Goal: Transaction & Acquisition: Purchase product/service

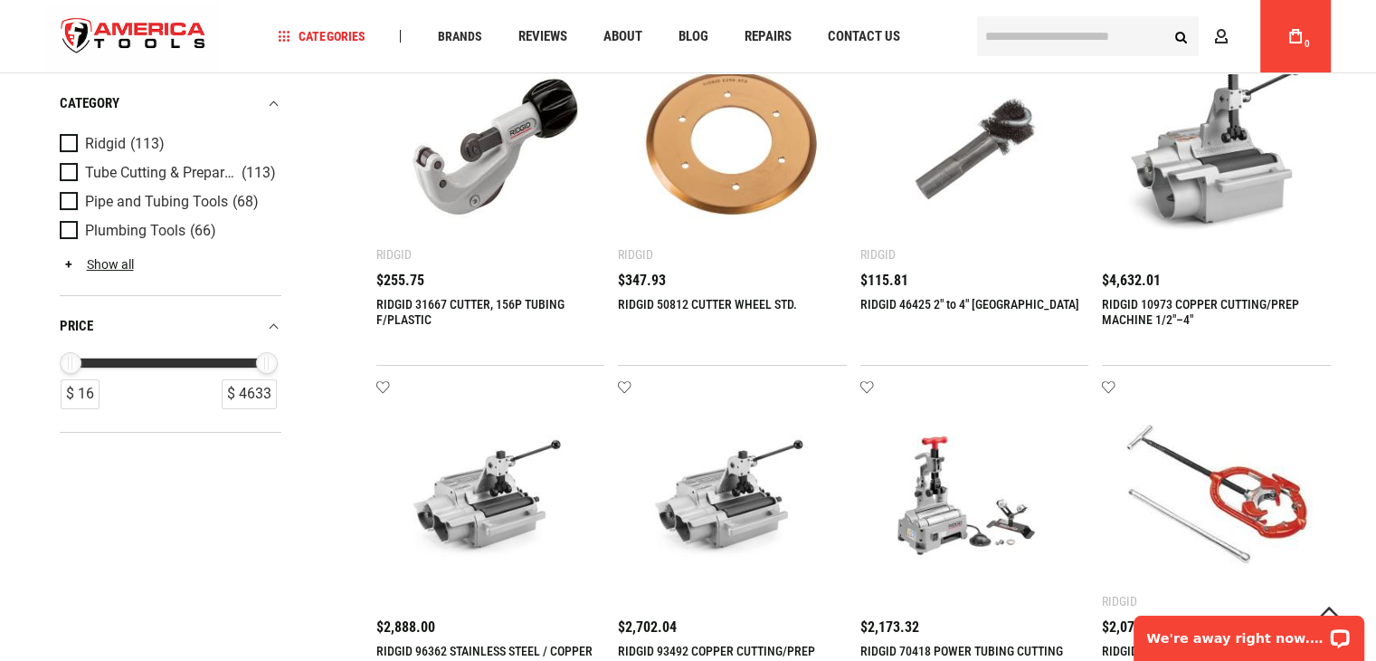
scroll to position [181, 0]
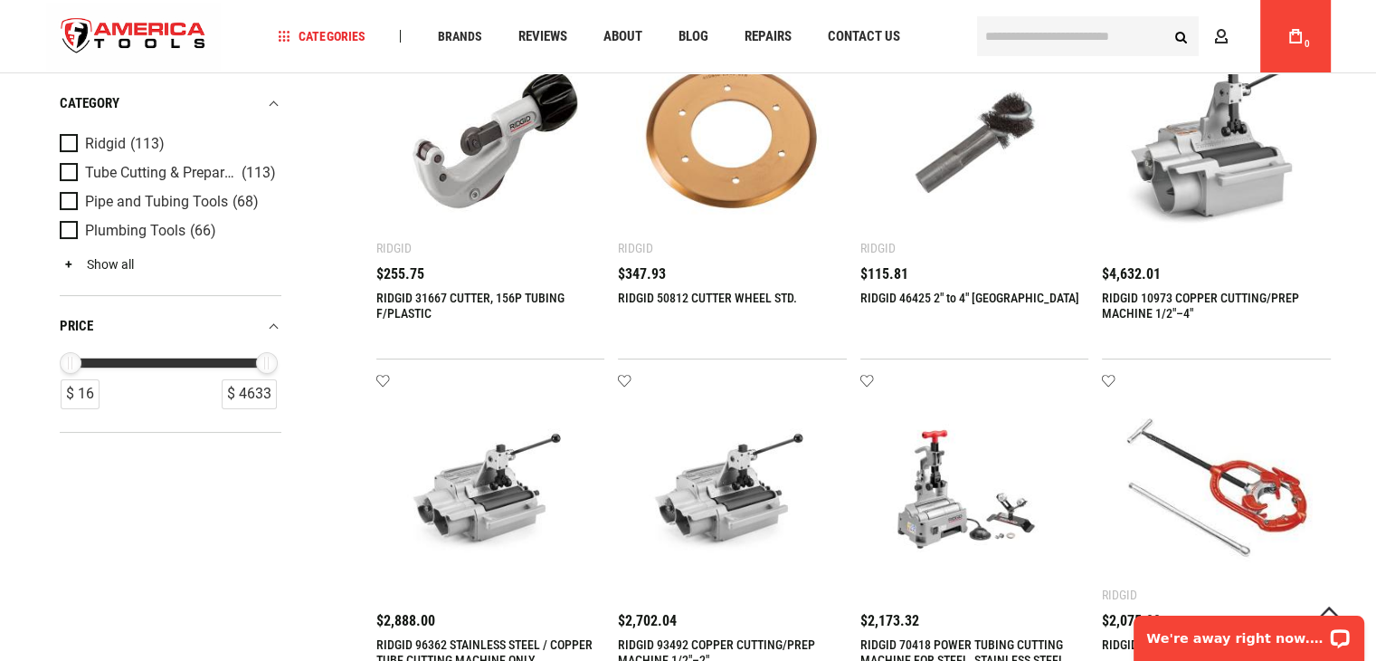
click at [96, 268] on link "Show all" at bounding box center [97, 264] width 74 height 14
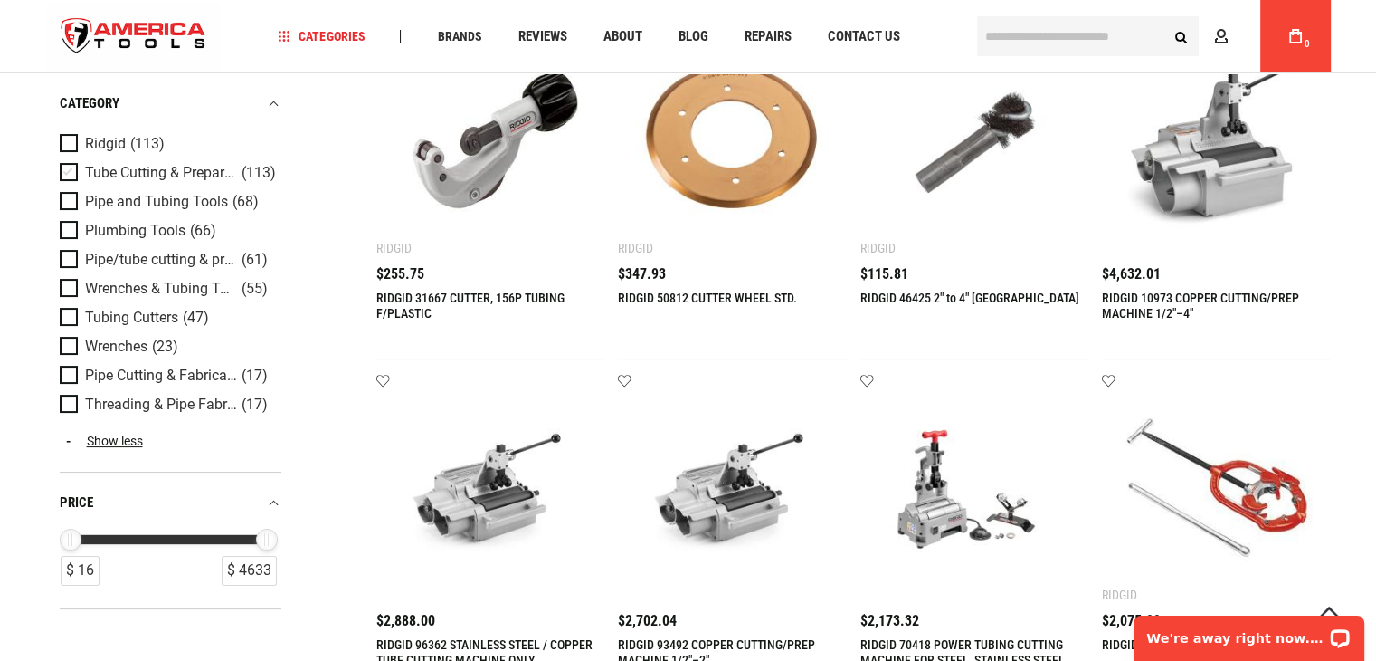
click at [65, 175] on span "Product Filters" at bounding box center [72, 173] width 25 height 20
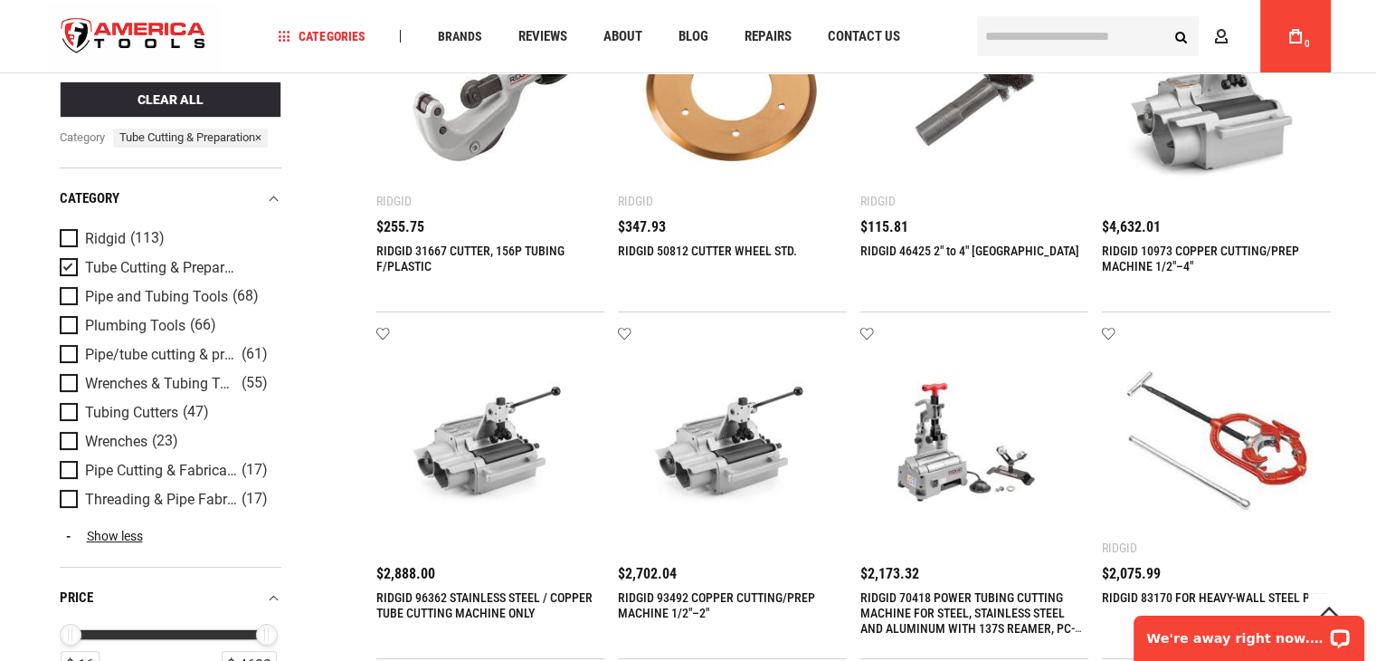
scroll to position [271, 0]
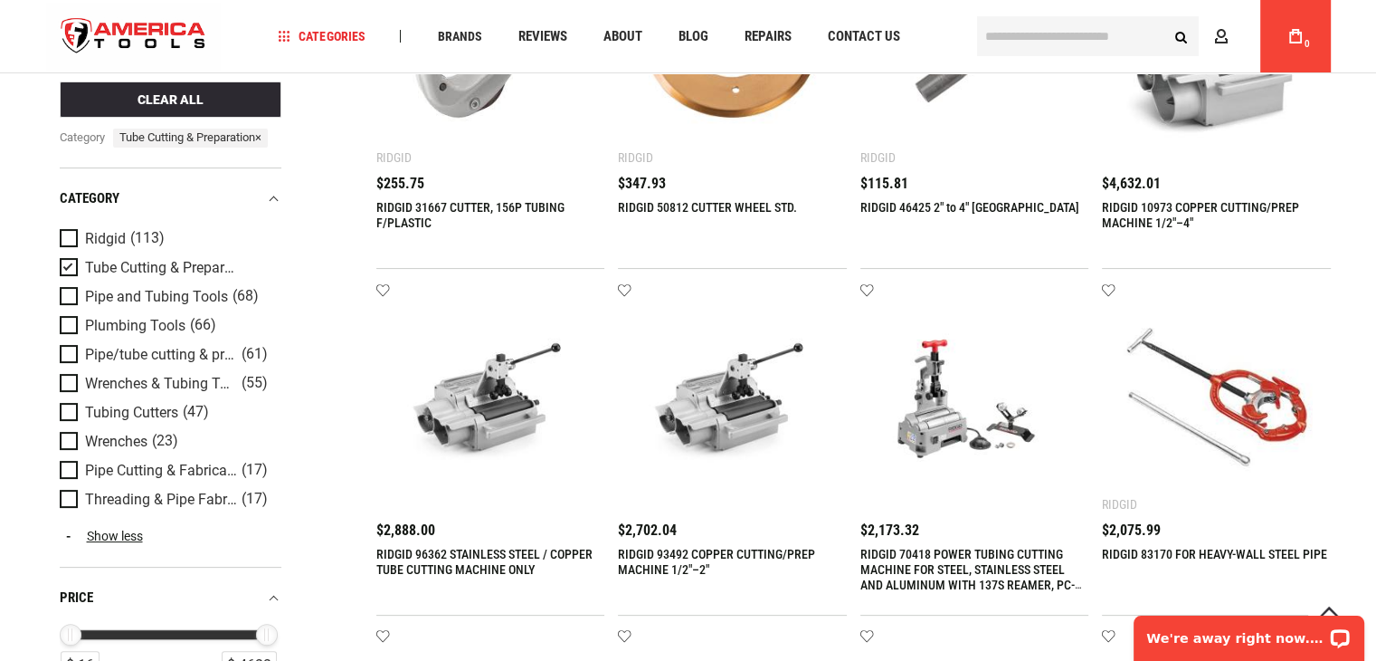
click at [949, 420] on img at bounding box center [975, 396] width 193 height 193
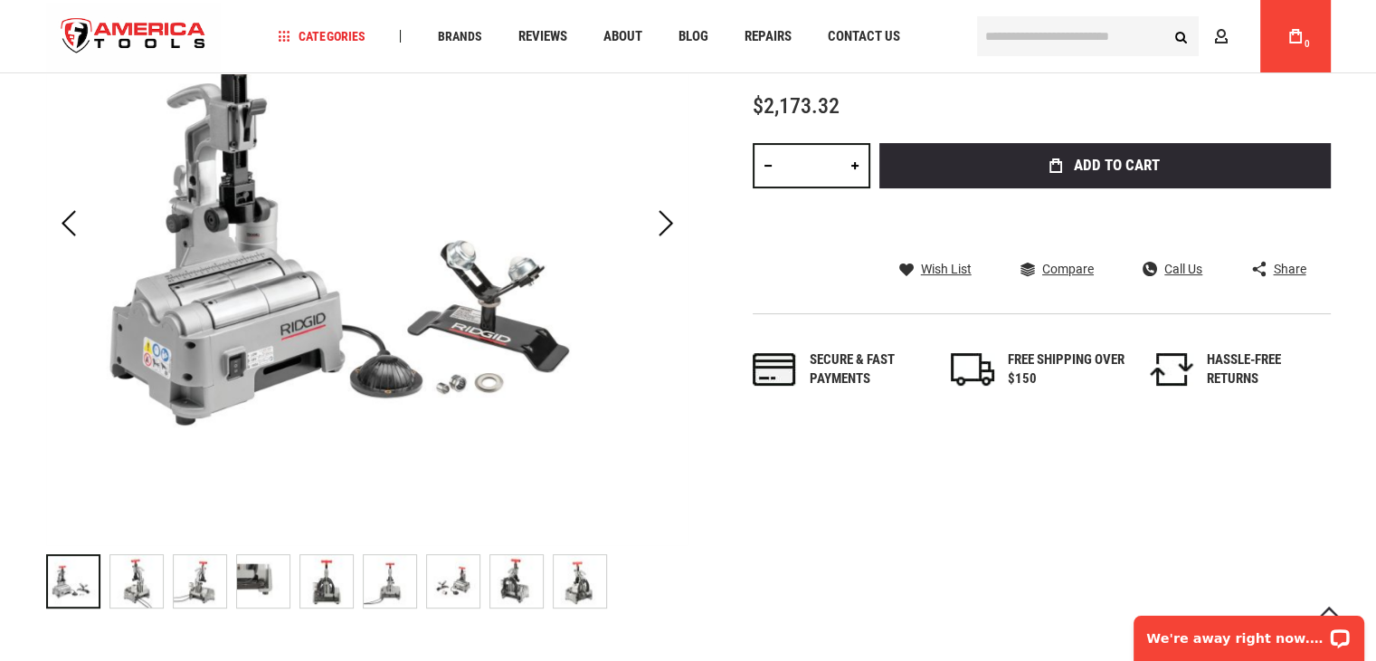
scroll to position [452, 0]
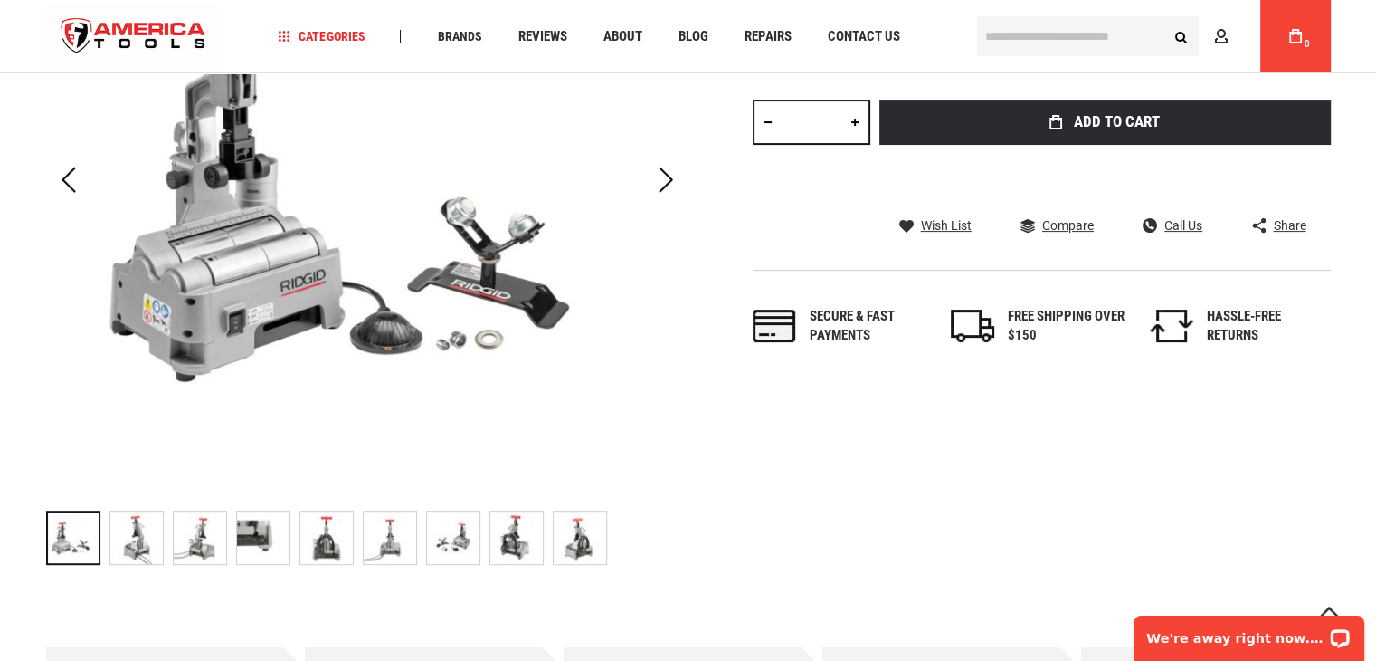
click at [127, 547] on img "RIDGID 70418 POWER TUBING CUTTING MACHINE FOR STEEL, STAINLESS STEEL AND ALUMIN…" at bounding box center [136, 537] width 52 height 52
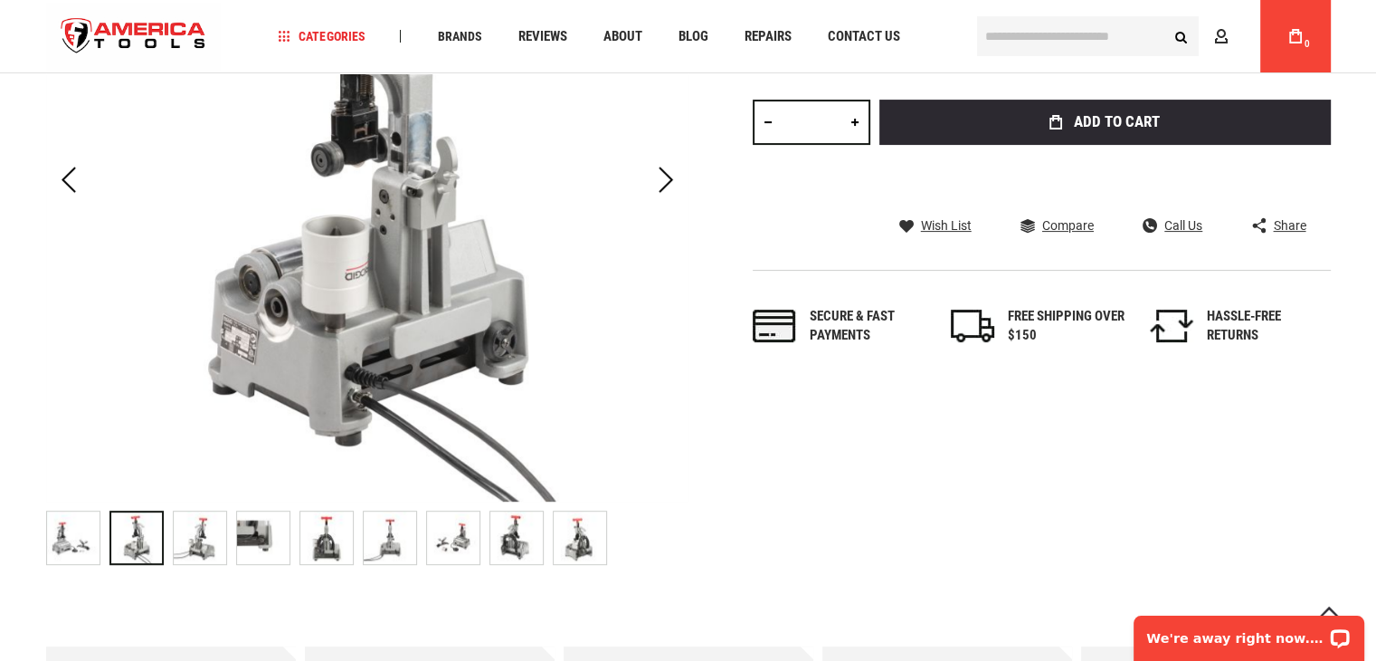
click at [191, 538] on img "RIDGID 70418 POWER TUBING CUTTING MACHINE FOR STEEL, STAINLESS STEEL AND ALUMIN…" at bounding box center [200, 537] width 52 height 52
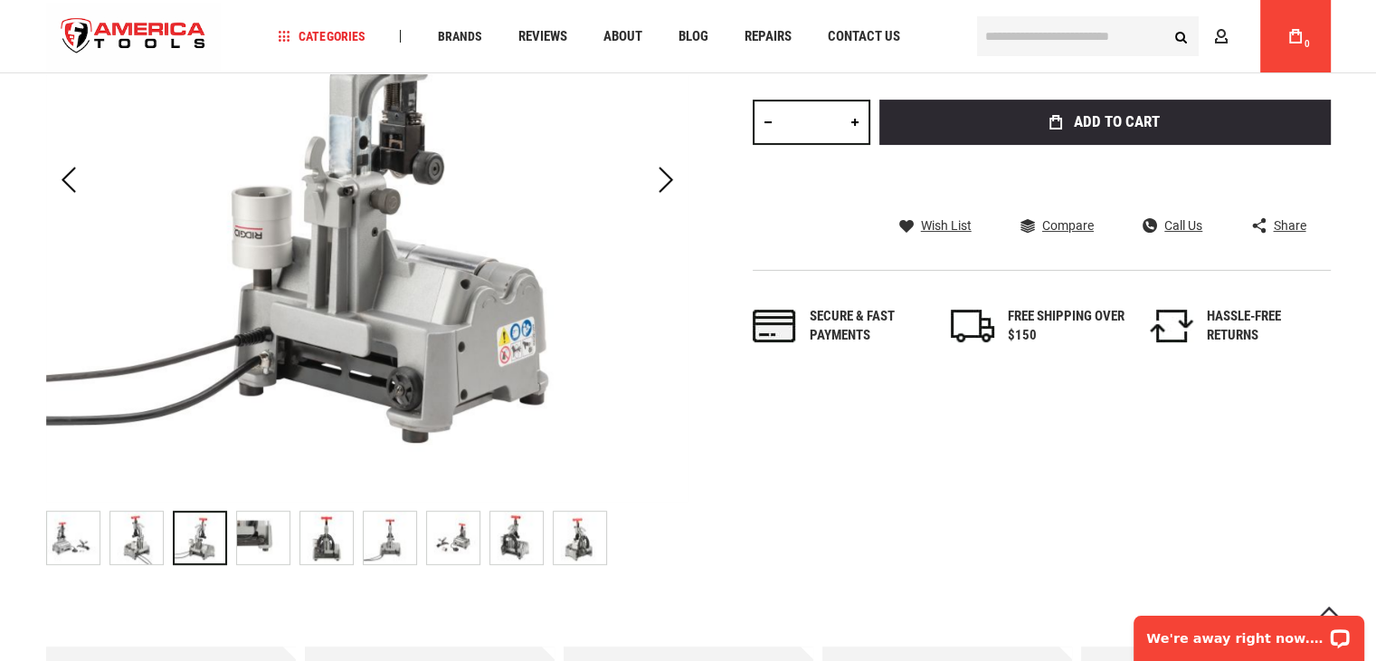
click at [249, 537] on img "RIDGID 70418 POWER TUBING CUTTING MACHINE FOR STEEL, STAINLESS STEEL AND ALUMIN…" at bounding box center [263, 537] width 52 height 52
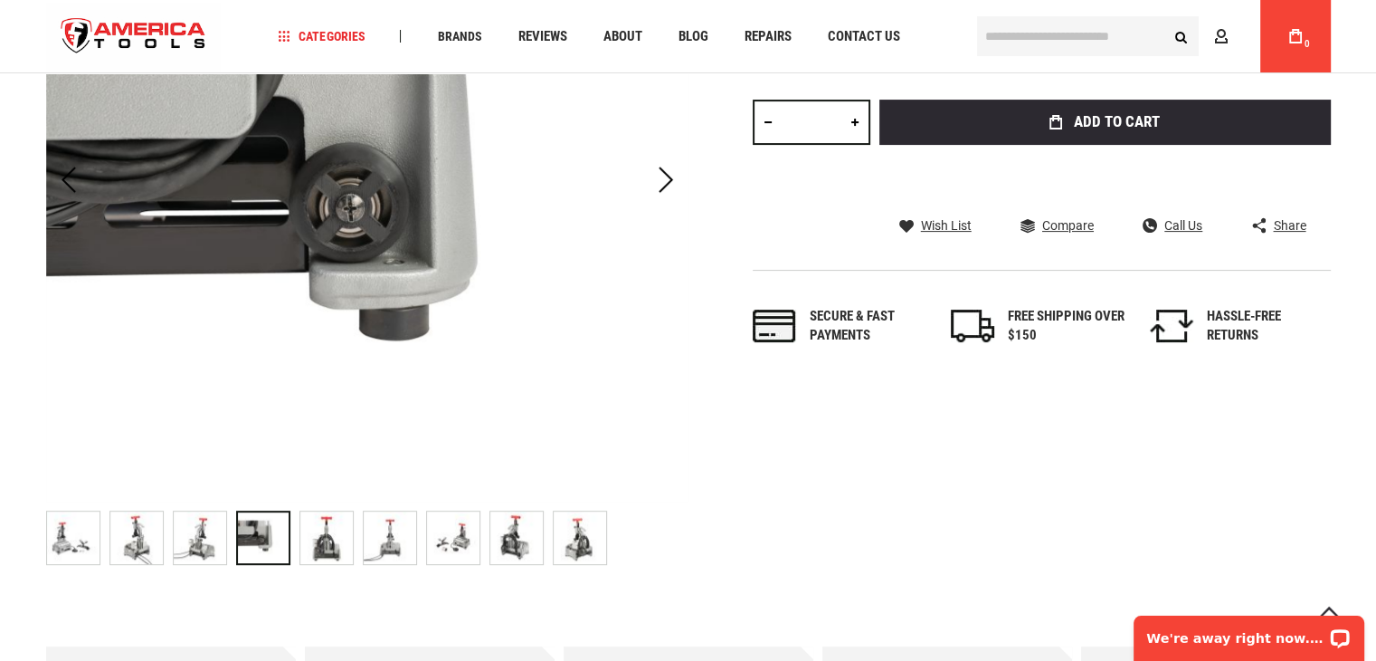
click at [319, 540] on img "RIDGID 70418 POWER TUBING CUTTING MACHINE FOR STEEL, STAINLESS STEEL AND ALUMIN…" at bounding box center [326, 537] width 52 height 52
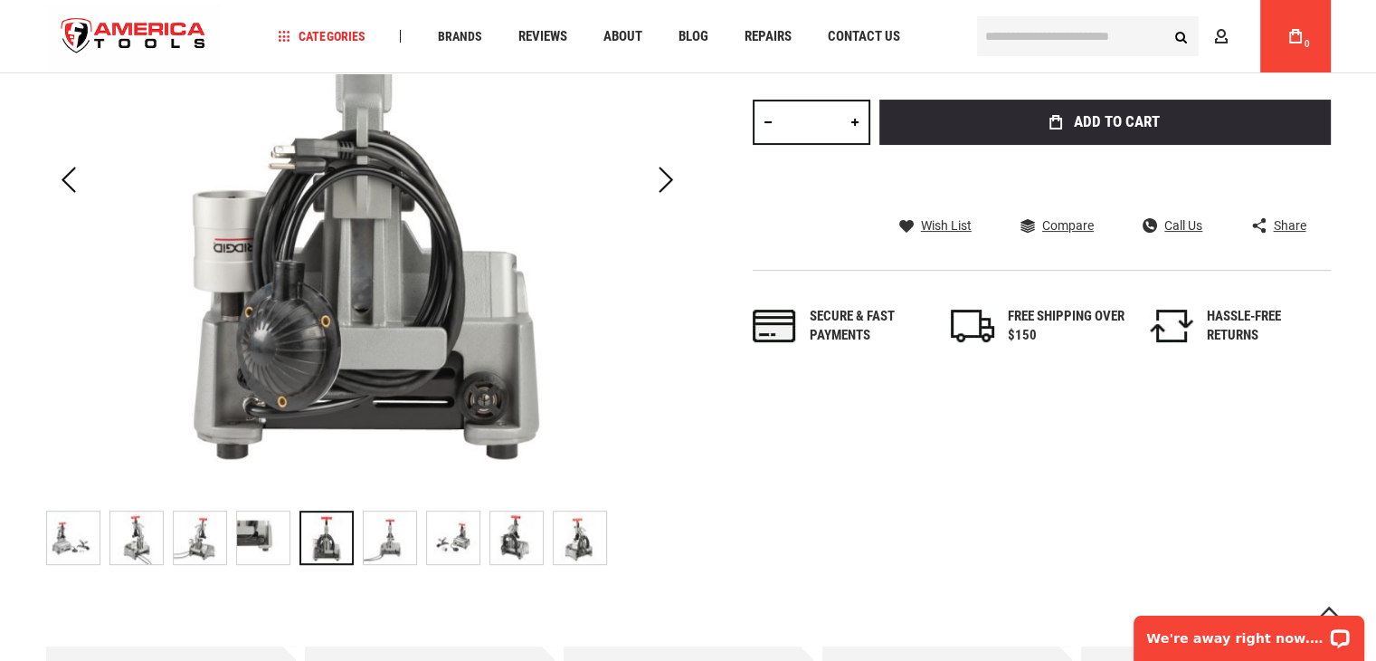
click at [386, 538] on img "RIDGID 70418 POWER TUBING CUTTING MACHINE FOR STEEL, STAINLESS STEEL AND ALUMIN…" at bounding box center [390, 537] width 52 height 52
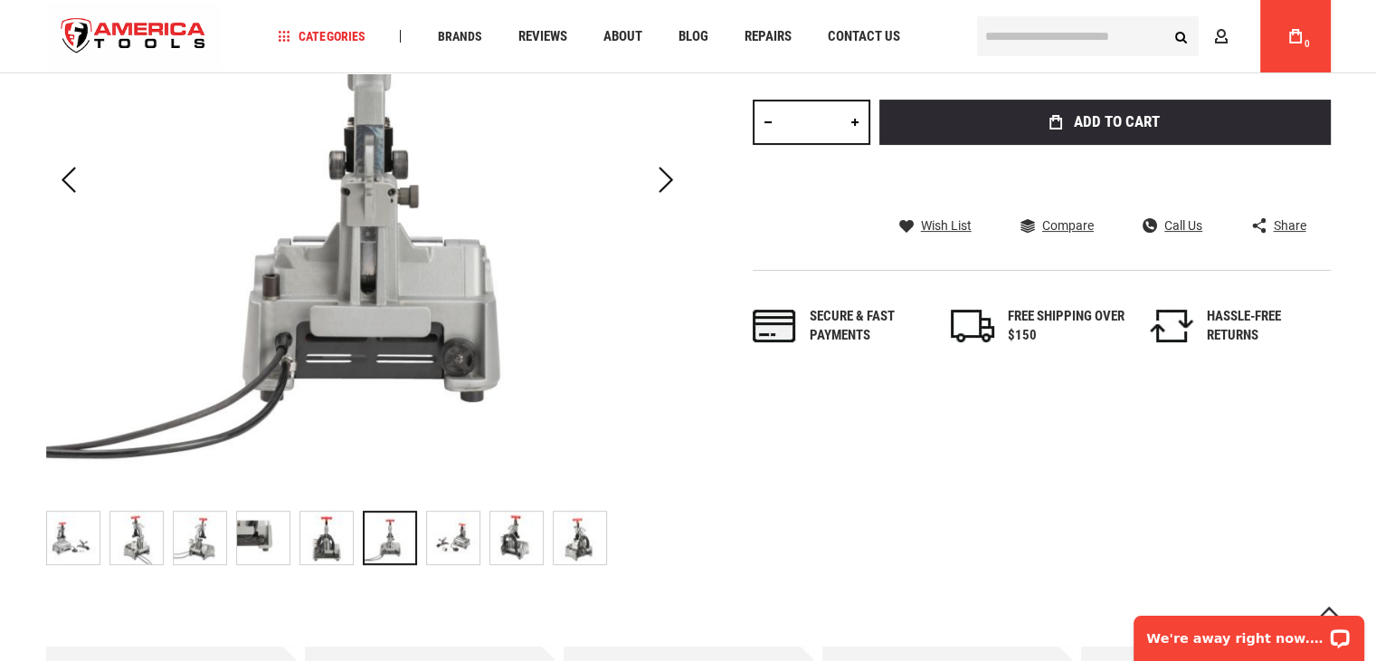
click at [449, 537] on img "RIDGID 70418 POWER TUBING CUTTING MACHINE FOR STEEL, STAINLESS STEEL AND ALUMIN…" at bounding box center [453, 537] width 52 height 52
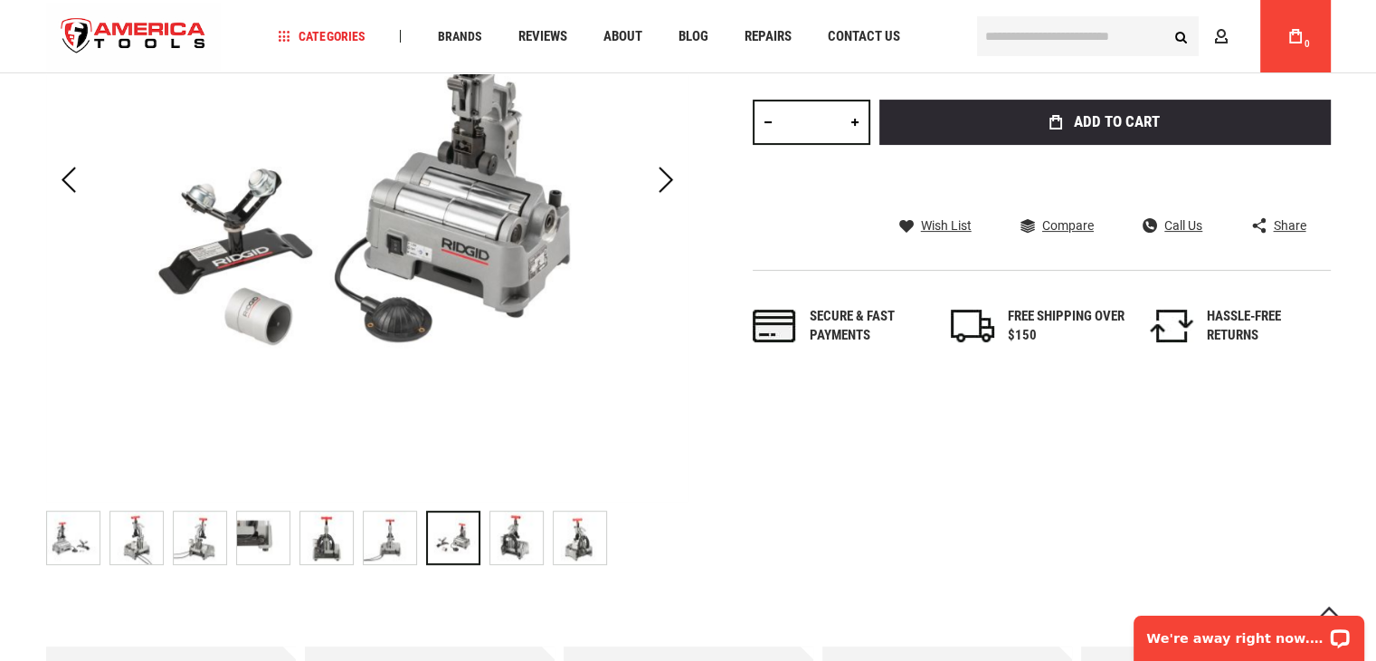
click at [512, 544] on img "RIDGID 70418 POWER TUBING CUTTING MACHINE FOR STEEL, STAINLESS STEEL AND ALUMIN…" at bounding box center [516, 537] width 52 height 52
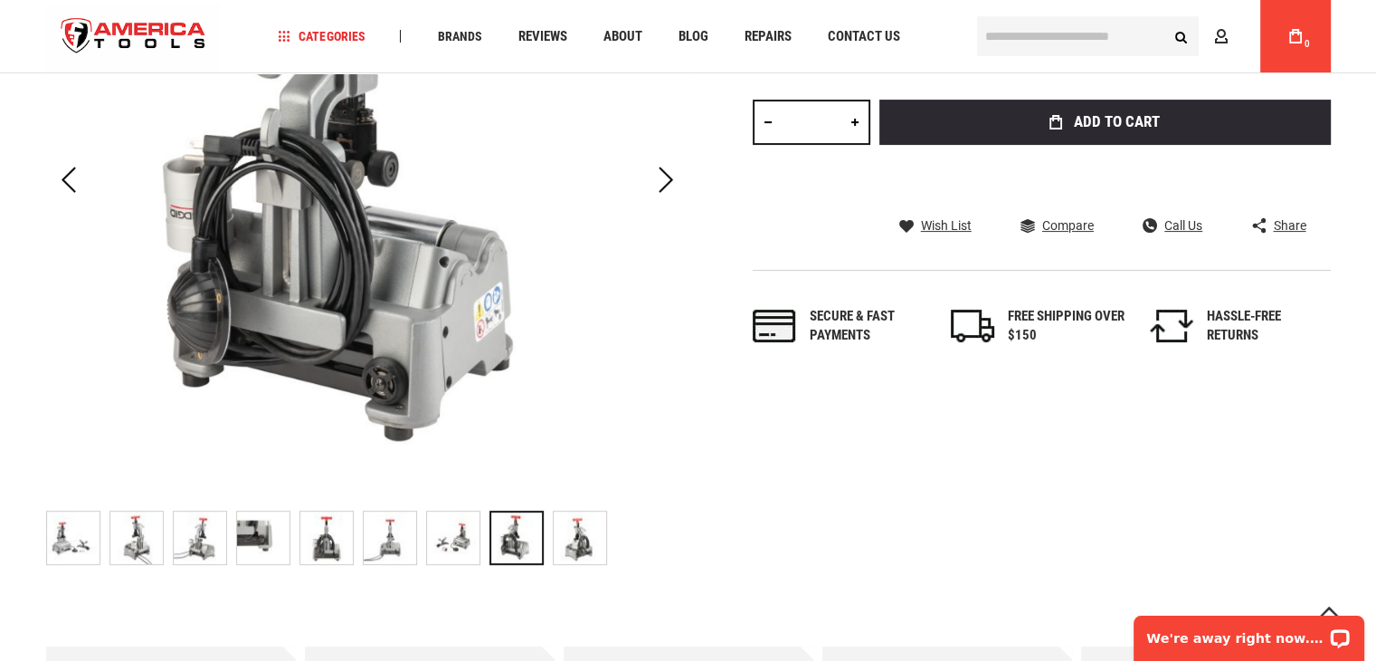
click at [573, 541] on img "RIDGID 70418 POWER TUBING CUTTING MACHINE FOR STEEL, STAINLESS STEEL AND ALUMIN…" at bounding box center [580, 537] width 52 height 52
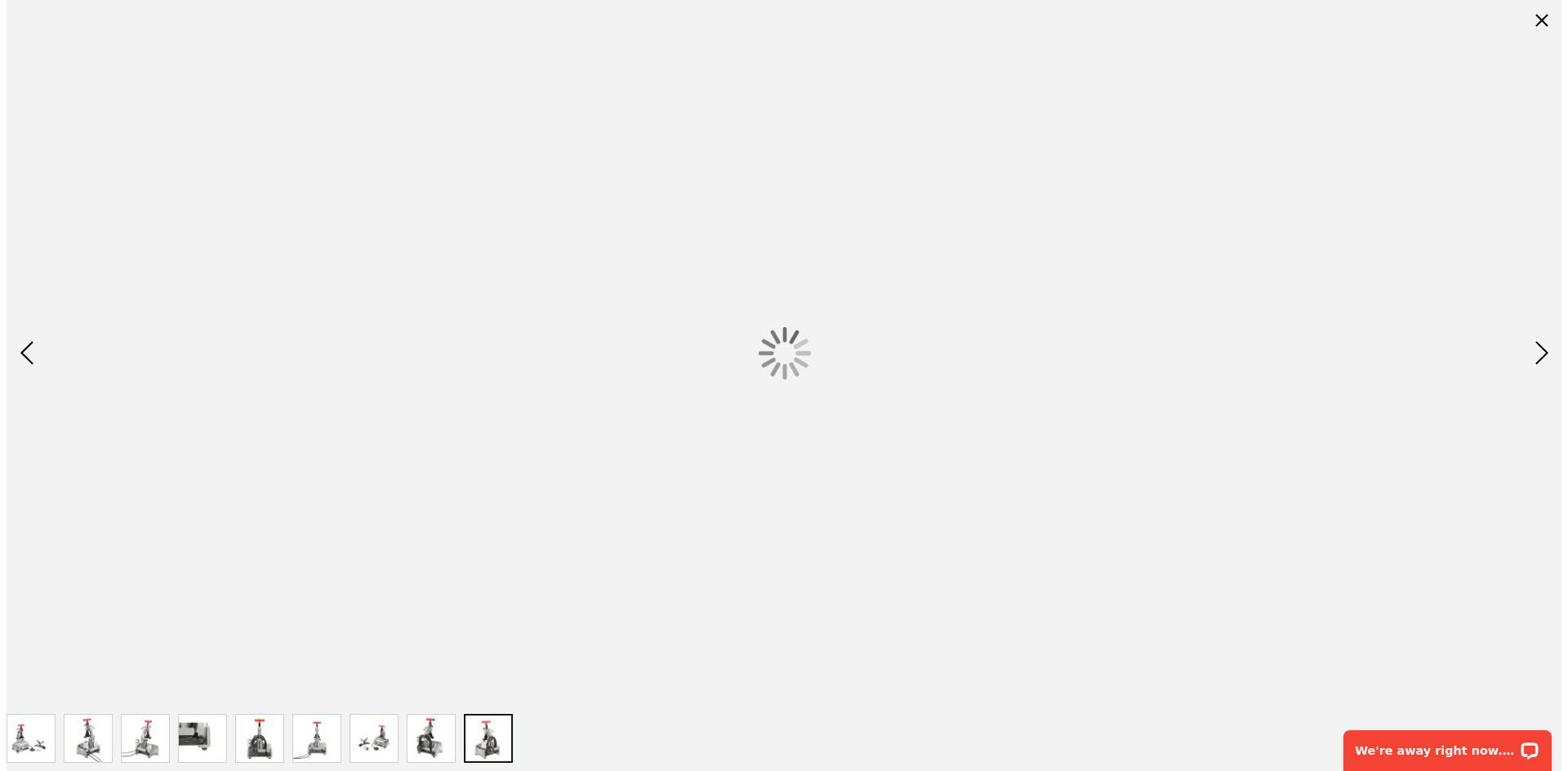
scroll to position [0, 0]
